Goal: Contribute content: Contribute content

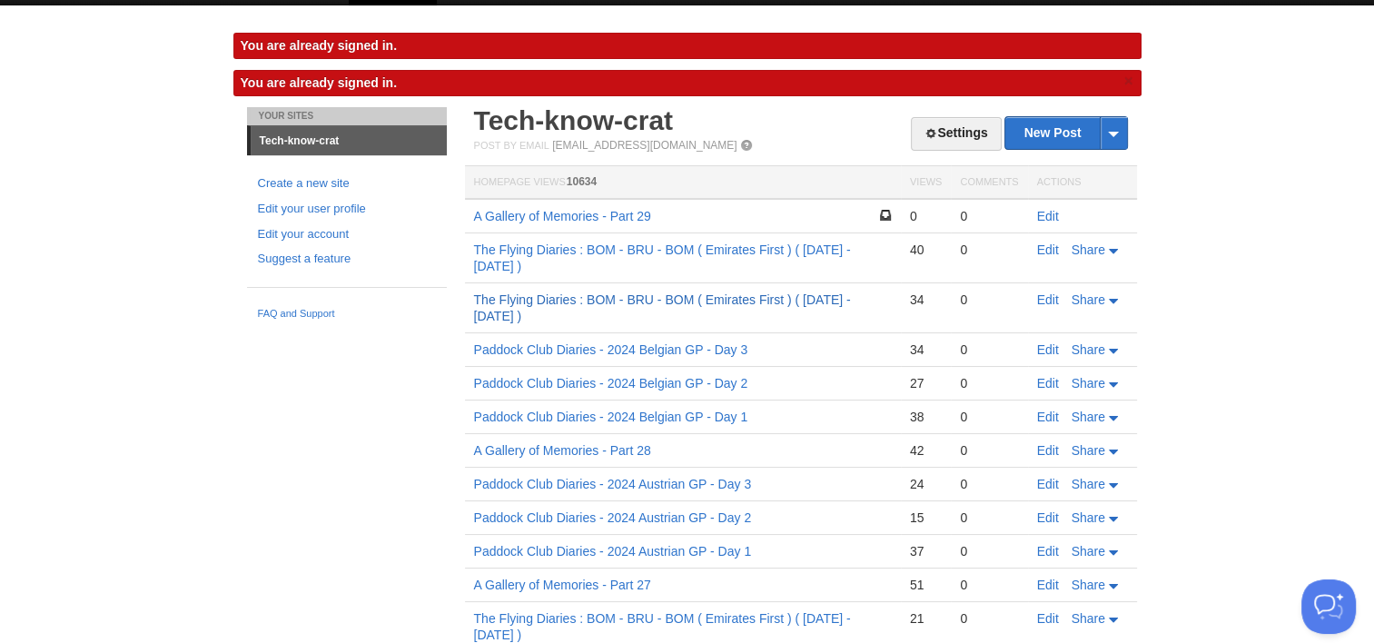
scroll to position [44, 0]
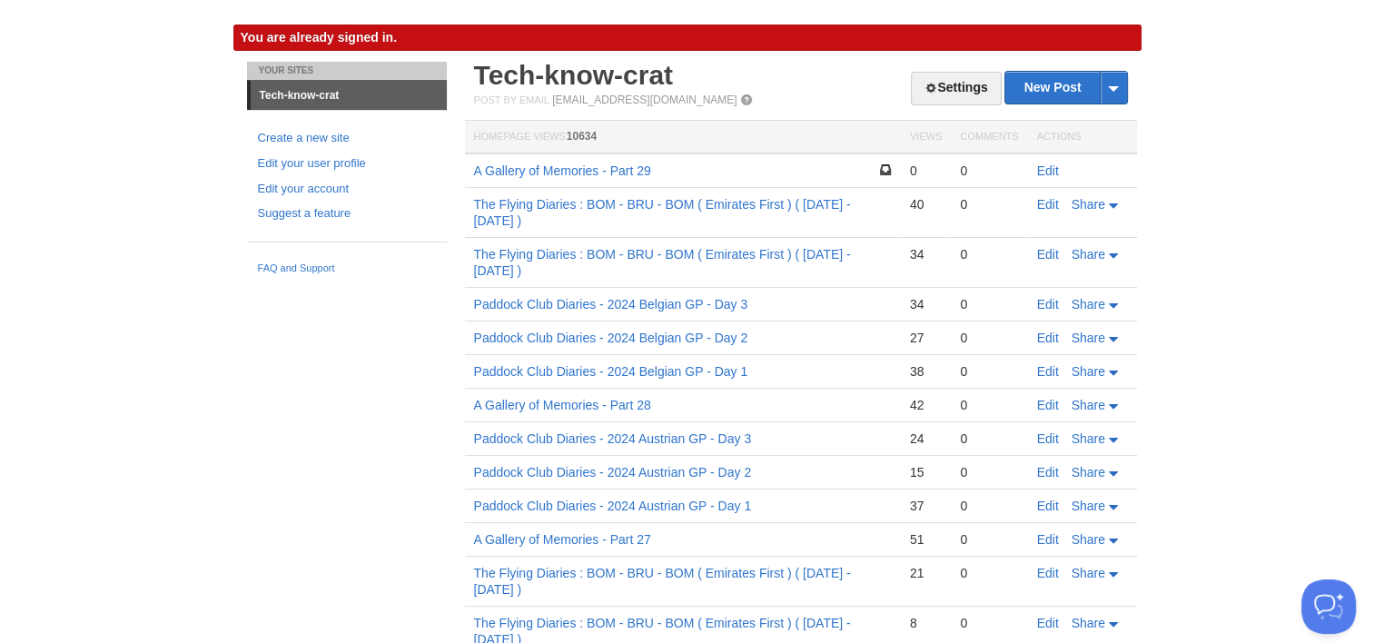
click at [959, 255] on td "0" at bounding box center [989, 263] width 76 height 50
click at [0, 204] on html "Dashboard Logout You are already signed in. You are already signed in. × Your S…" at bounding box center [687, 457] width 1374 height 1002
click at [1050, 172] on link "Edit" at bounding box center [1048, 170] width 22 height 15
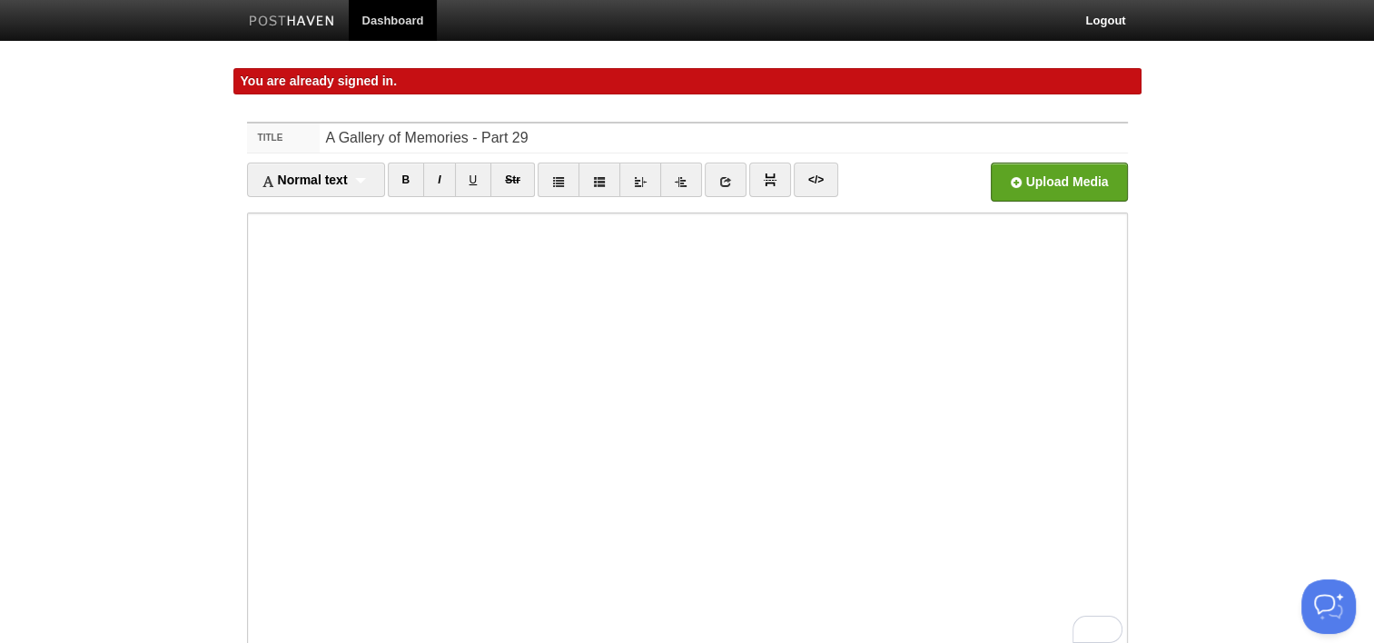
scroll to position [1784, 0]
click at [410, 15] on link "Dashboard" at bounding box center [393, 20] width 89 height 41
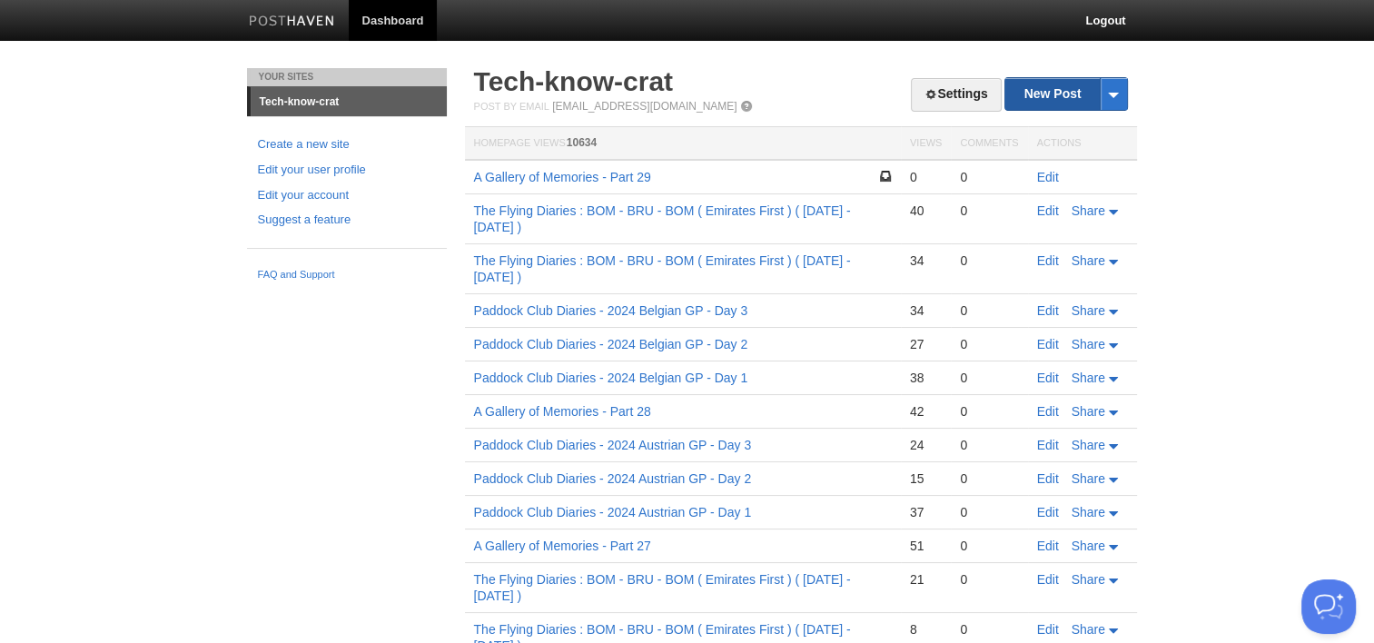
click at [1057, 83] on link "New Post" at bounding box center [1065, 94] width 121 height 32
